Goal: Check status

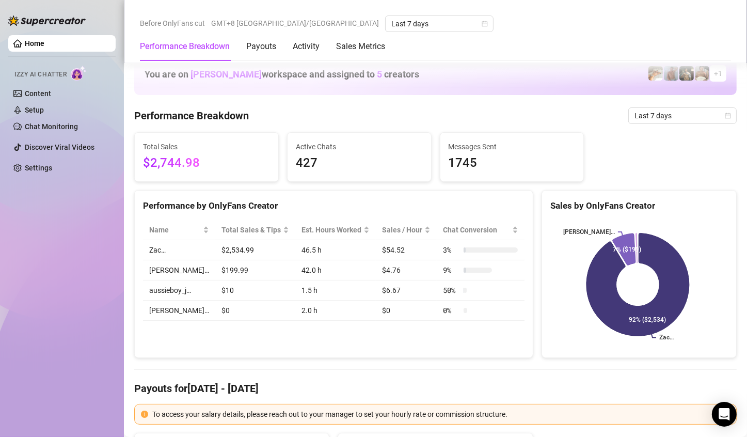
scroll to position [1033, 0]
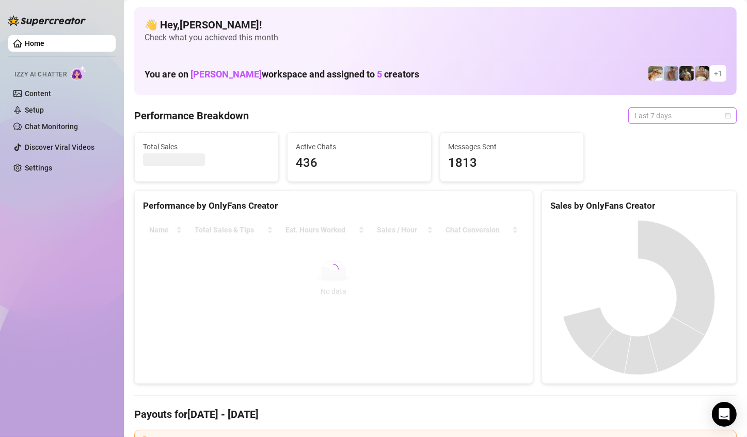
click at [685, 116] on span "Last 7 days" at bounding box center [683, 115] width 96 height 15
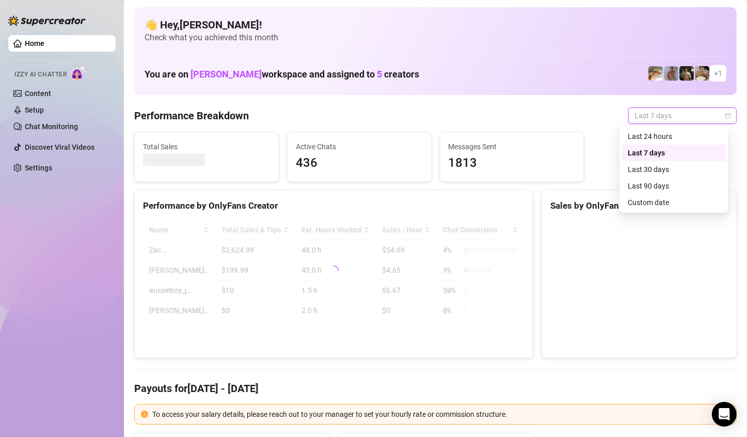
click at [653, 200] on div "Custom date" at bounding box center [674, 202] width 92 height 11
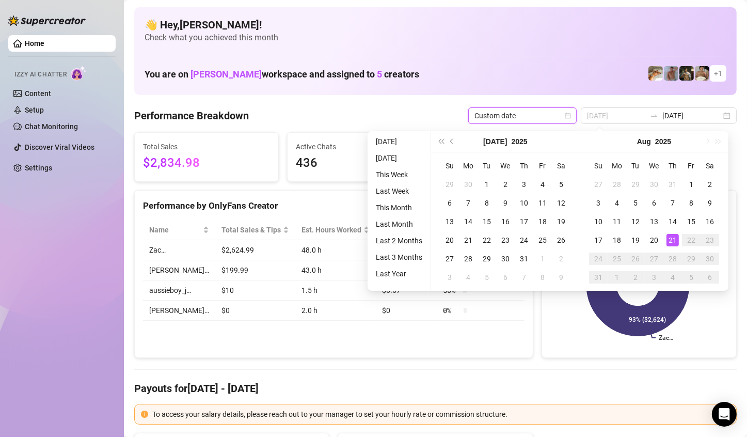
type input "[DATE]"
click at [673, 242] on div "21" at bounding box center [673, 240] width 12 height 12
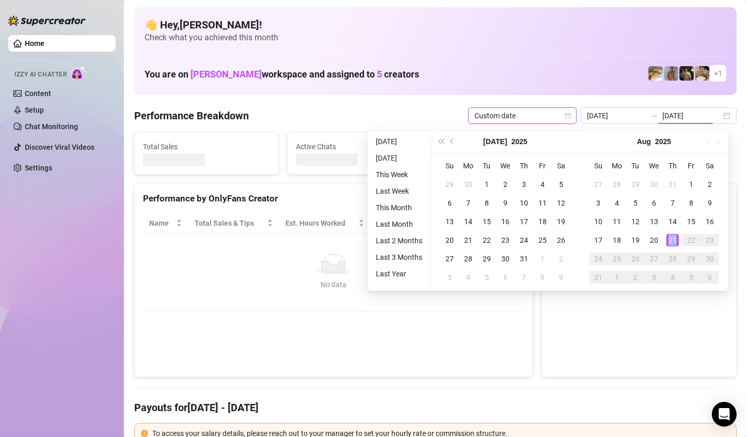
type input "[DATE]"
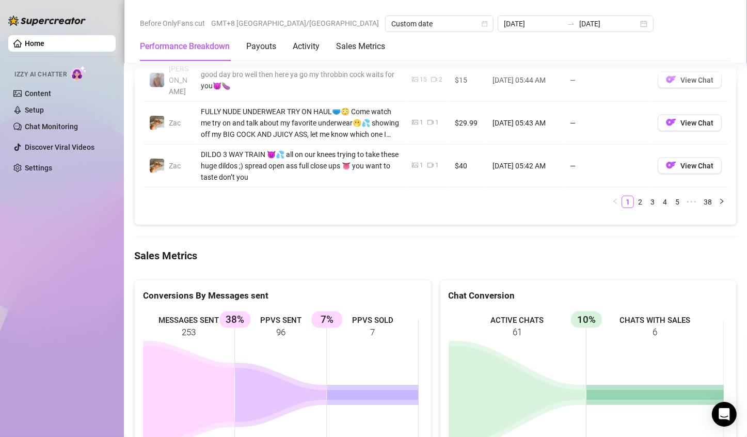
scroll to position [1291, 0]
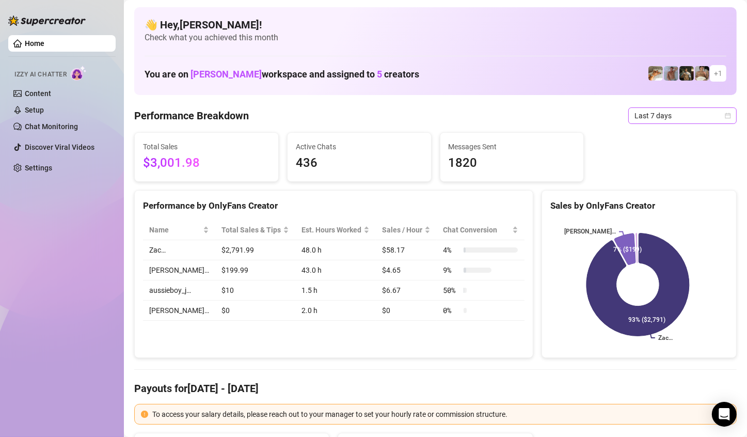
click at [703, 116] on span "Last 7 days" at bounding box center [683, 115] width 96 height 15
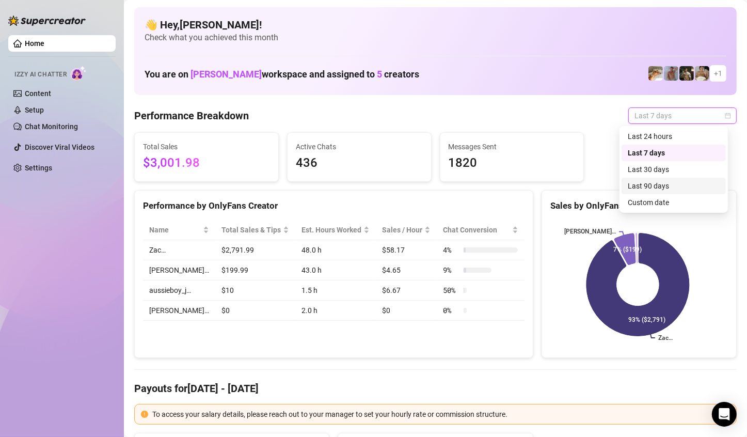
click at [660, 193] on div "Last 90 days" at bounding box center [674, 186] width 104 height 17
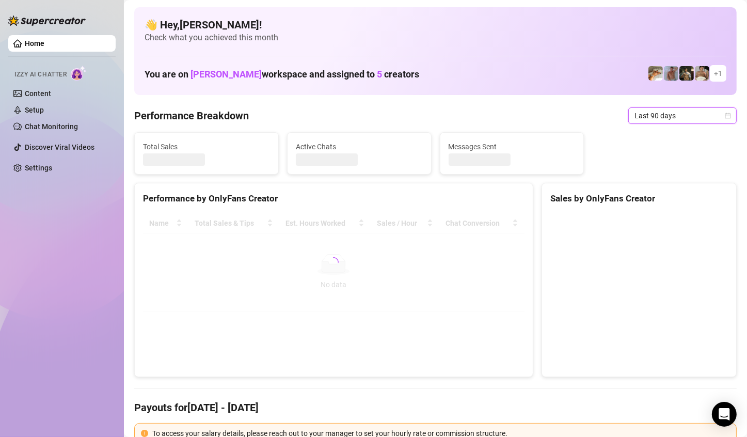
click at [705, 108] on span "Last 90 days" at bounding box center [683, 115] width 96 height 15
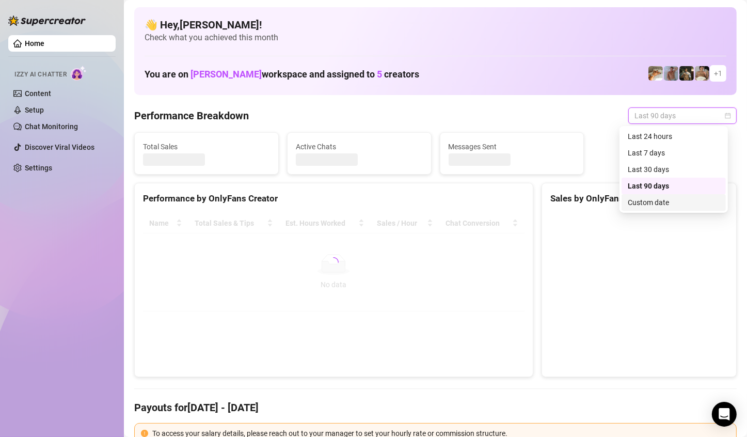
click at [657, 204] on div "Custom date" at bounding box center [674, 202] width 92 height 11
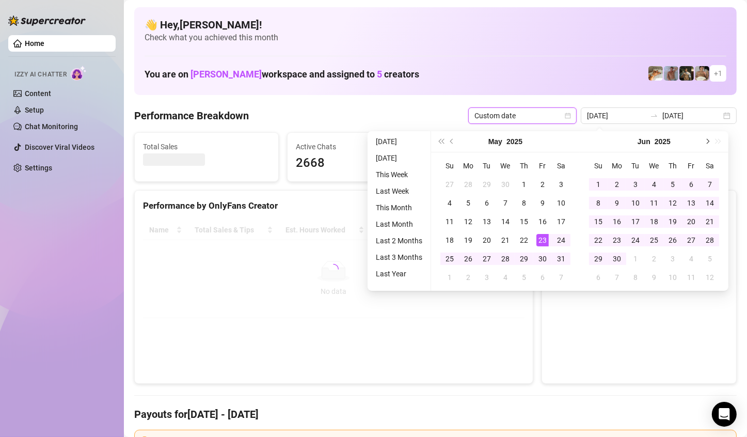
click at [702, 145] on button "Next month (PageDown)" at bounding box center [706, 141] width 11 height 21
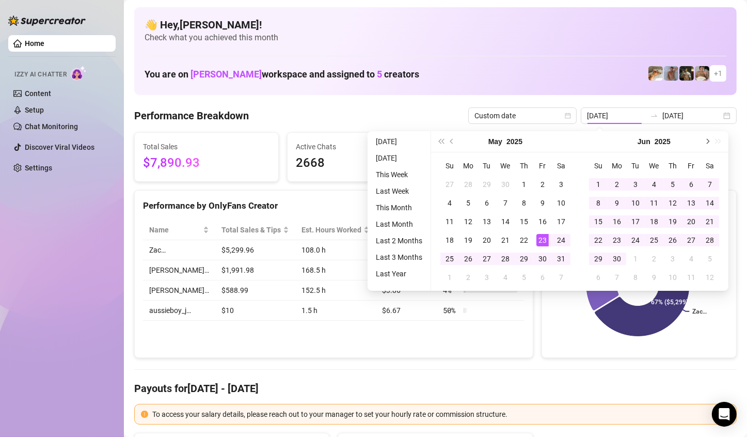
click at [706, 139] on span "Next month (PageDown)" at bounding box center [706, 141] width 5 height 5
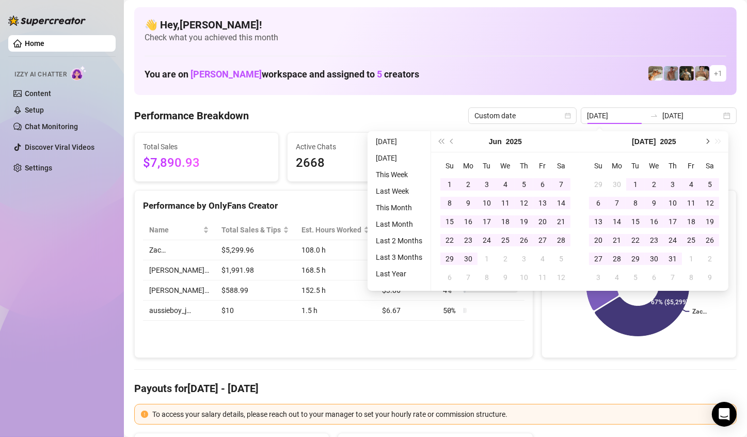
click at [708, 136] on button "Next month (PageDown)" at bounding box center [706, 141] width 11 height 21
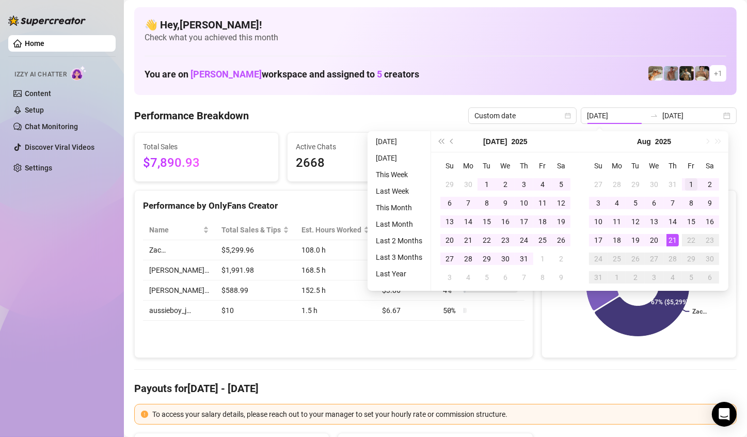
type input "2025-08-01"
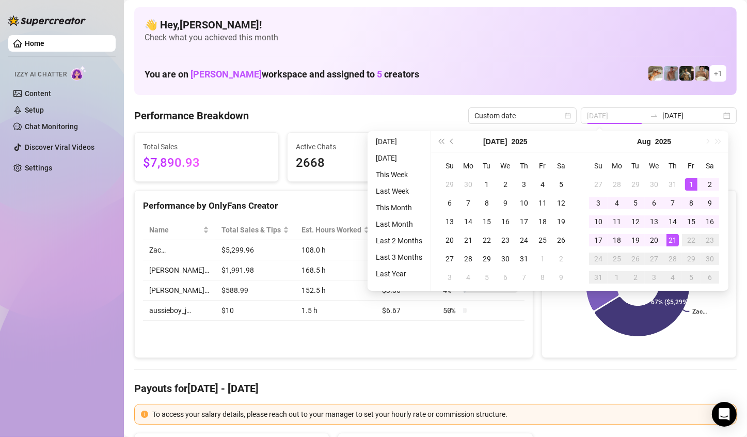
click at [691, 181] on div "1" at bounding box center [691, 184] width 12 height 12
type input "2025-08-08"
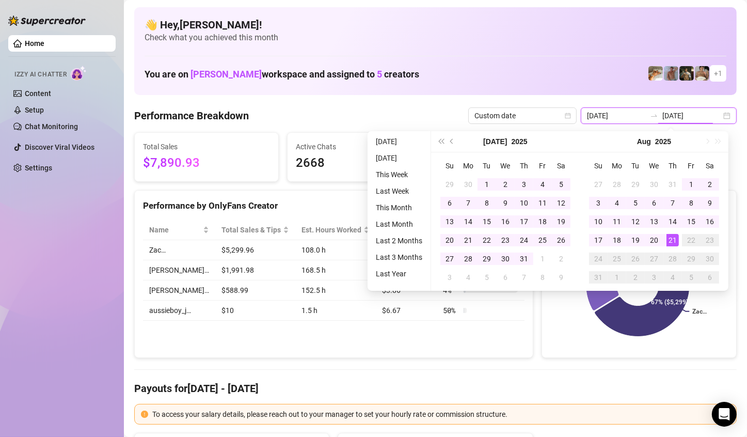
type input "2025-05-23"
type input "[DATE]"
click at [673, 241] on div "21" at bounding box center [673, 240] width 12 height 12
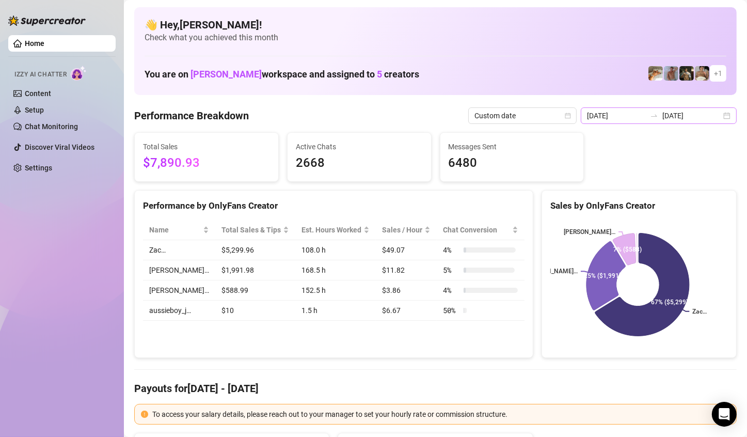
click at [717, 115] on div "2025-05-23 2025-08-21" at bounding box center [659, 115] width 156 height 17
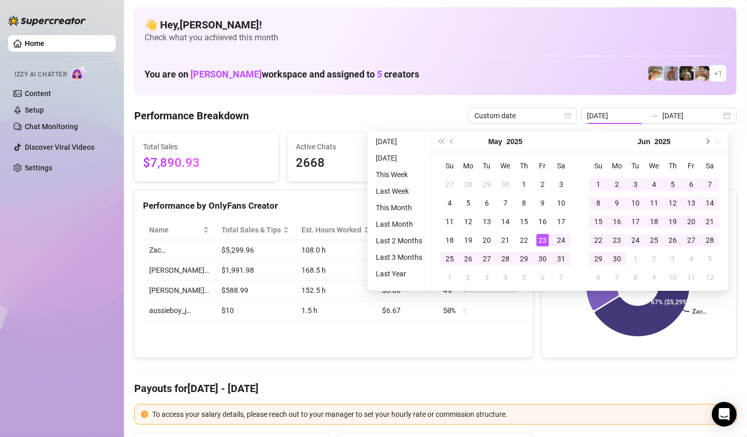
click at [706, 140] on span "Next month (PageDown)" at bounding box center [706, 141] width 5 height 5
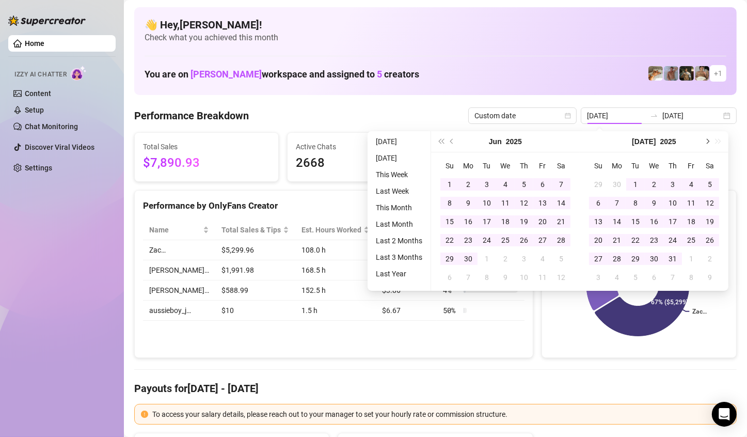
click at [706, 140] on span "Next month (PageDown)" at bounding box center [706, 141] width 5 height 5
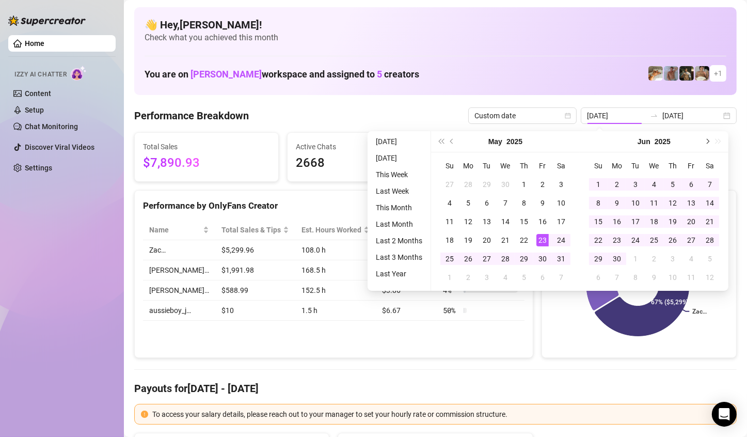
click at [709, 140] on button "Next month (PageDown)" at bounding box center [706, 141] width 11 height 21
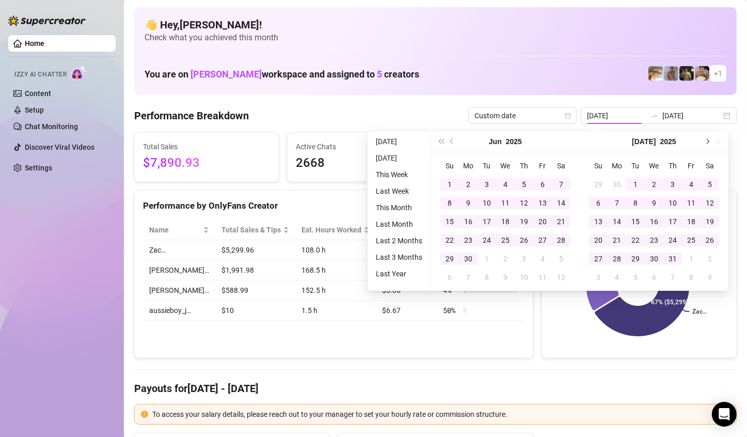
click at [708, 140] on span "Next month (PageDown)" at bounding box center [706, 141] width 5 height 5
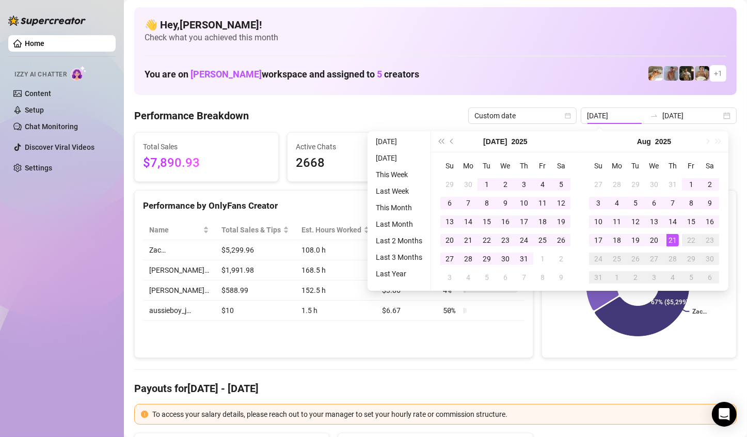
type input "[DATE]"
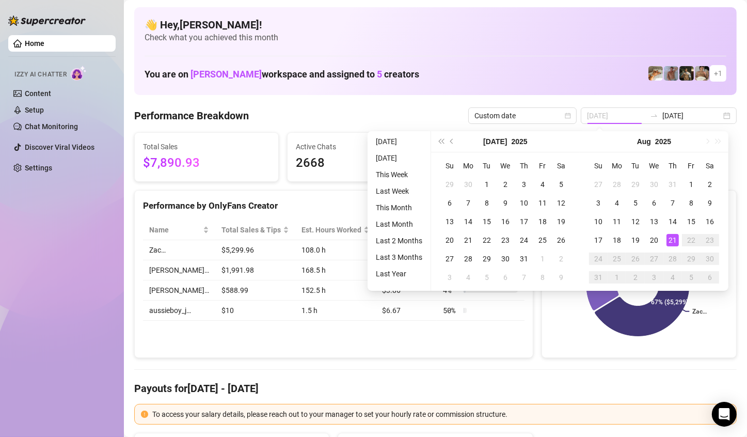
click at [674, 240] on div "21" at bounding box center [673, 240] width 12 height 12
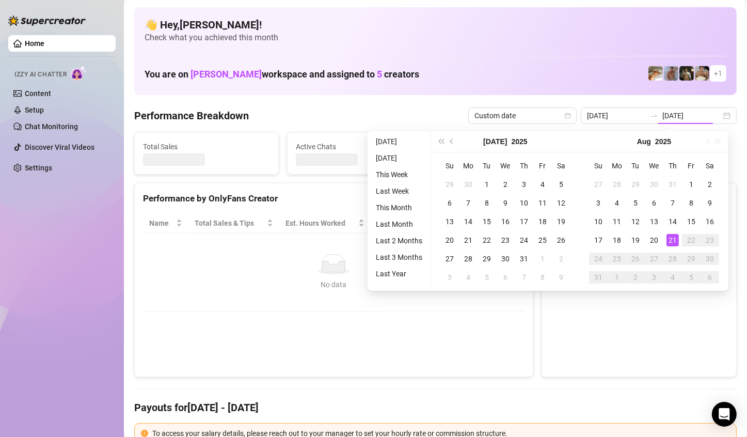
type input "[DATE]"
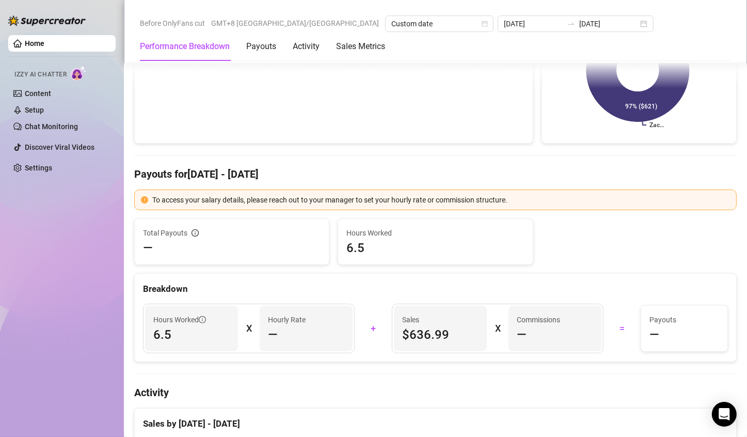
scroll to position [310, 0]
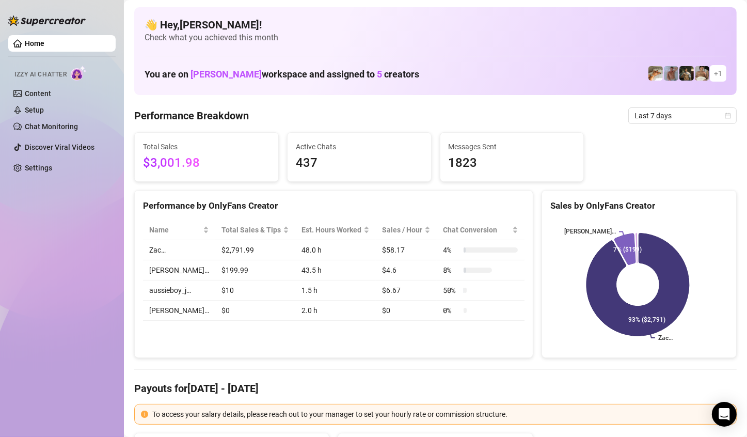
click at [304, 39] on span "Check what you achieved this month" at bounding box center [436, 37] width 582 height 11
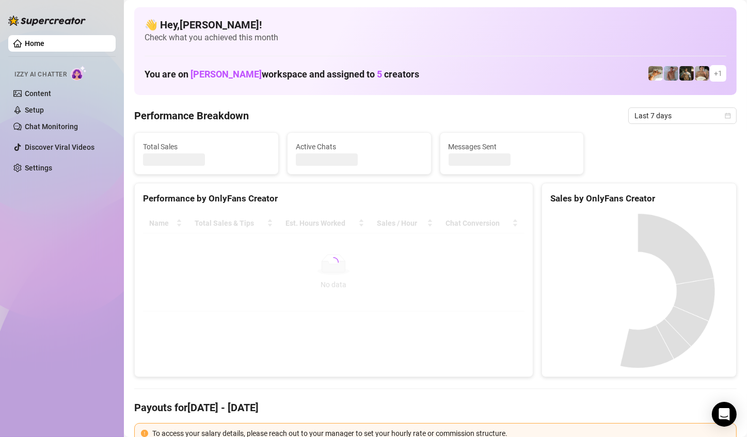
click at [635, 11] on div "👋 Hey, [PERSON_NAME] ! Check what you achieved this month You are on [PERSON_NA…" at bounding box center [435, 51] width 603 height 88
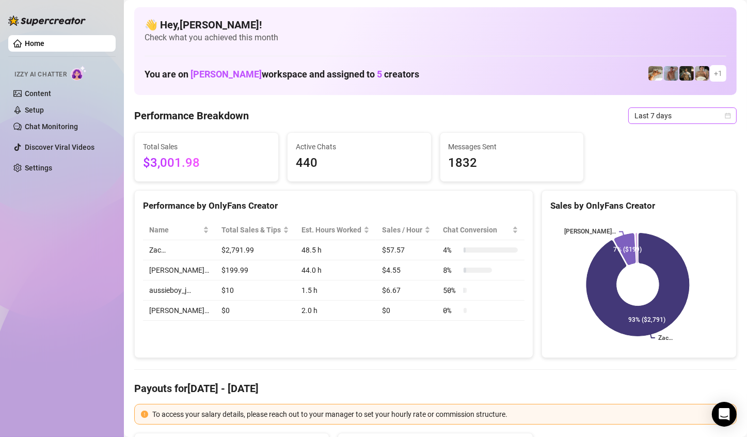
click at [701, 118] on span "Last 7 days" at bounding box center [683, 115] width 96 height 15
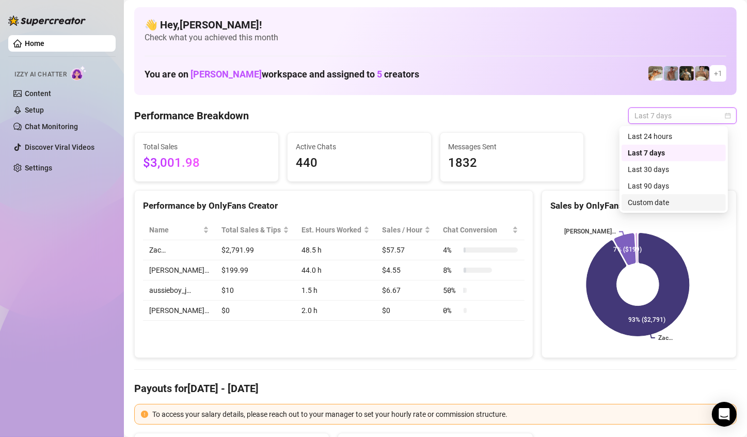
click at [679, 198] on div "Custom date" at bounding box center [674, 202] width 92 height 11
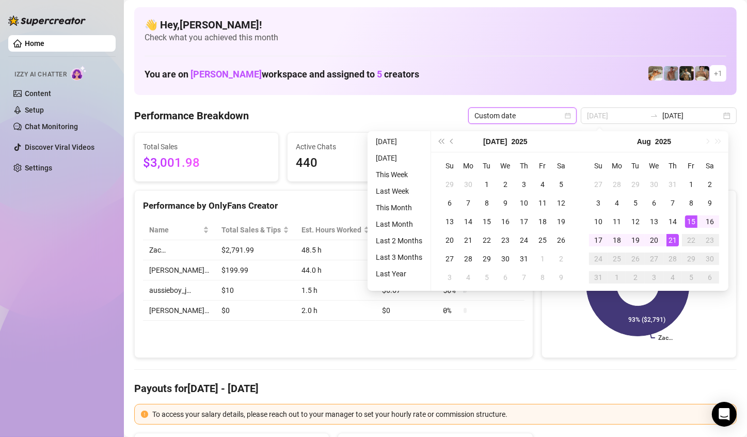
type input "[DATE]"
click at [676, 239] on div "21" at bounding box center [673, 240] width 12 height 12
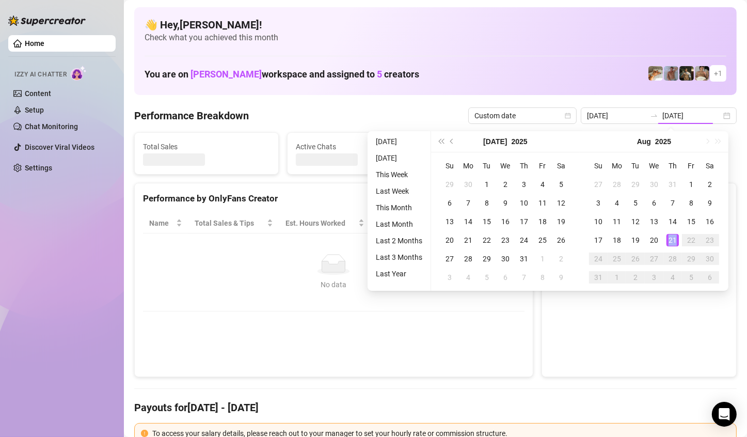
type input "[DATE]"
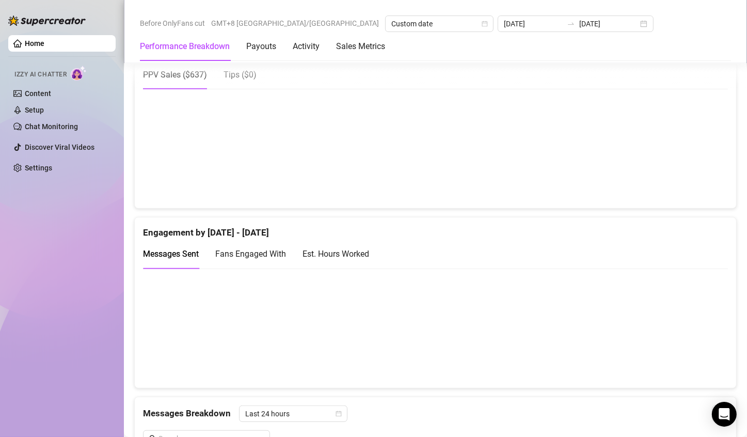
scroll to position [516, 0]
